Goal: Task Accomplishment & Management: Use online tool/utility

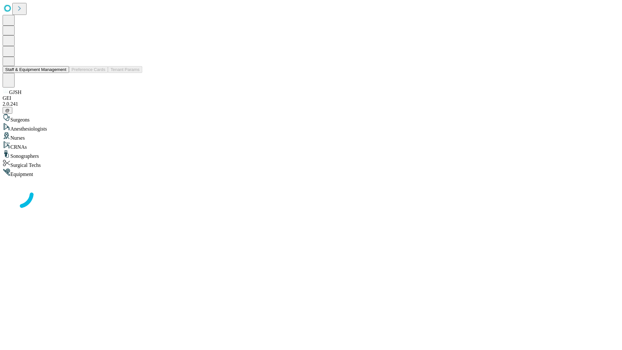
click at [62, 73] on button "Staff & Equipment Management" at bounding box center [36, 69] width 66 height 7
